Goal: Navigation & Orientation: Go to known website

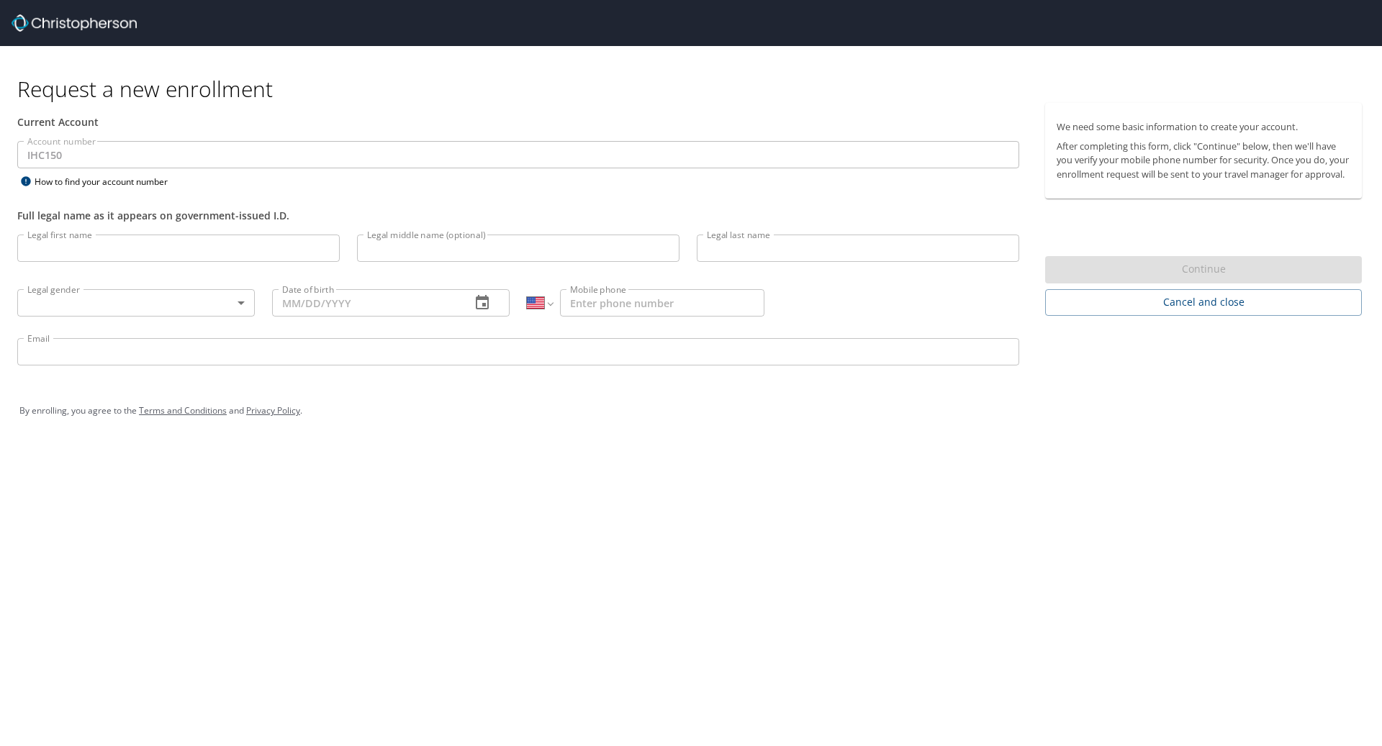
select select "US"
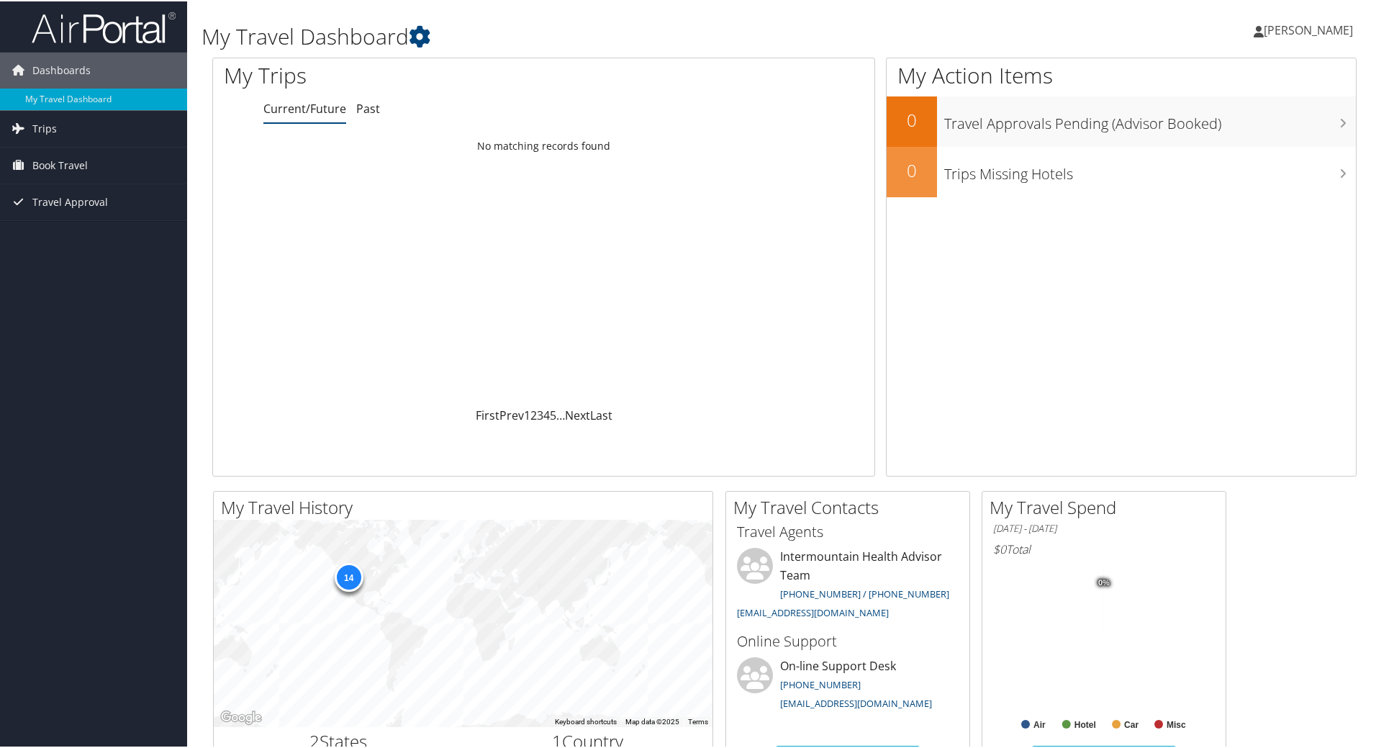
click at [1305, 33] on span "[PERSON_NAME]" at bounding box center [1308, 29] width 89 height 16
click at [1235, 80] on link "My Settings" at bounding box center [1270, 79] width 160 height 24
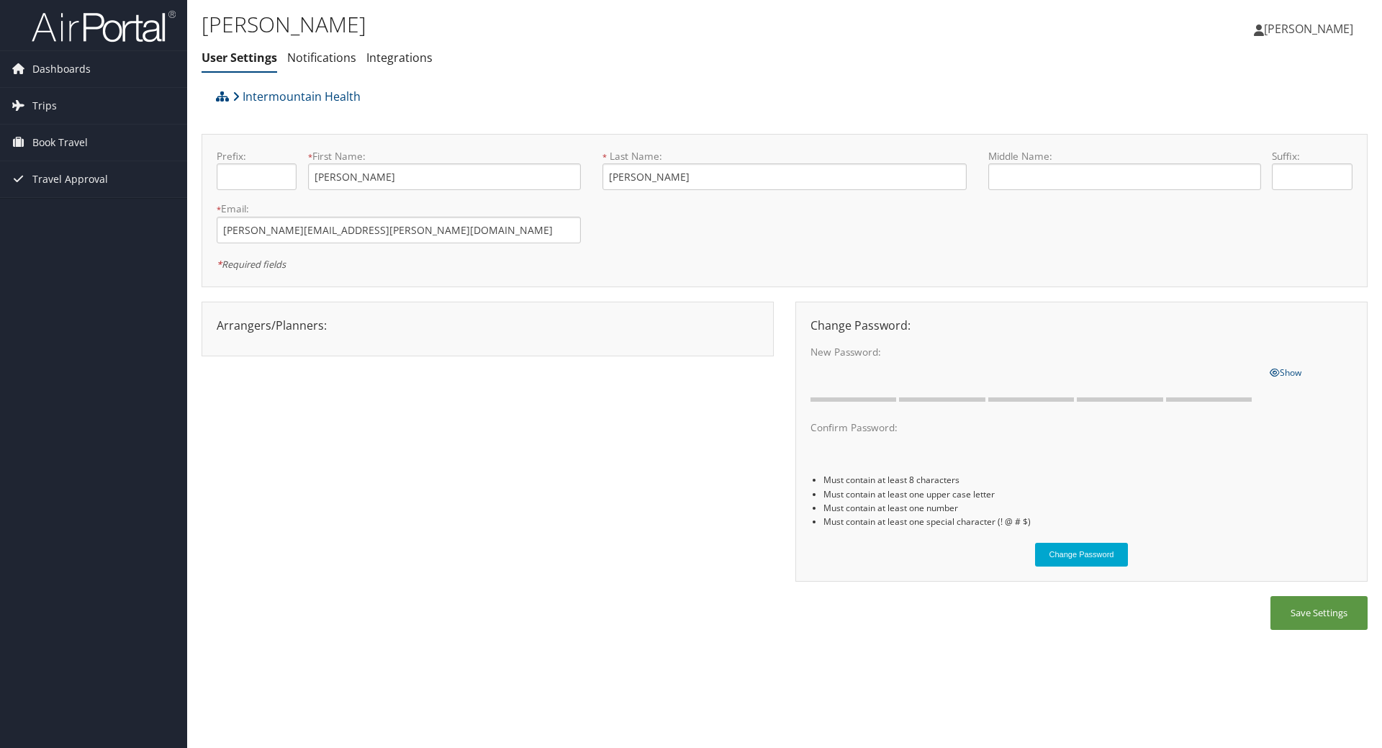
click at [1309, 37] on link "[PERSON_NAME]" at bounding box center [1311, 28] width 114 height 43
click at [1262, 131] on link "View Travel Profile" at bounding box center [1272, 128] width 160 height 24
